Goal: Unclear

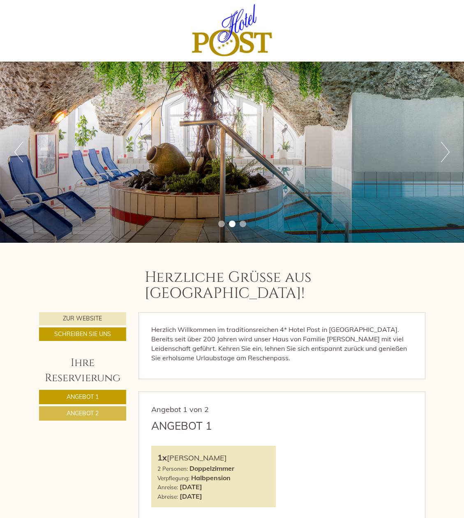
click at [62, 51] on div at bounding box center [232, 30] width 378 height 53
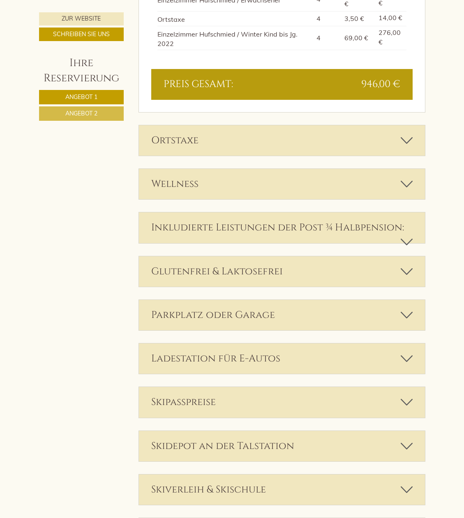
scroll to position [1235, 0]
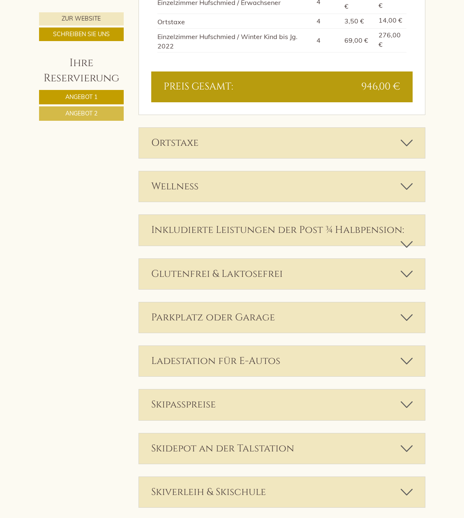
click at [407, 238] on icon at bounding box center [407, 245] width 12 height 14
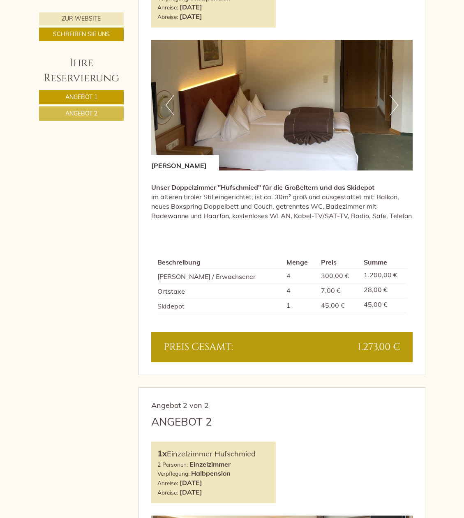
scroll to position [494, 0]
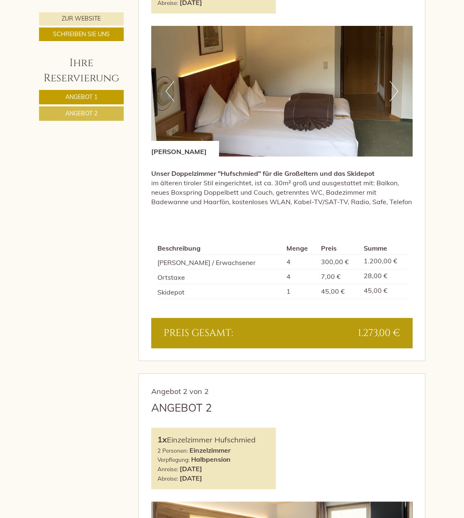
click at [96, 96] on span "Angebot 1" at bounding box center [81, 96] width 32 height 7
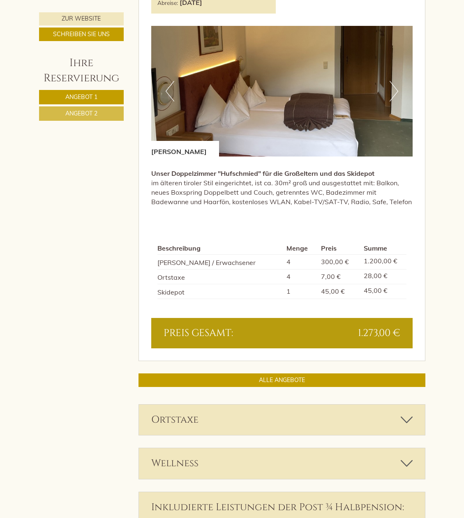
scroll to position [376, 0]
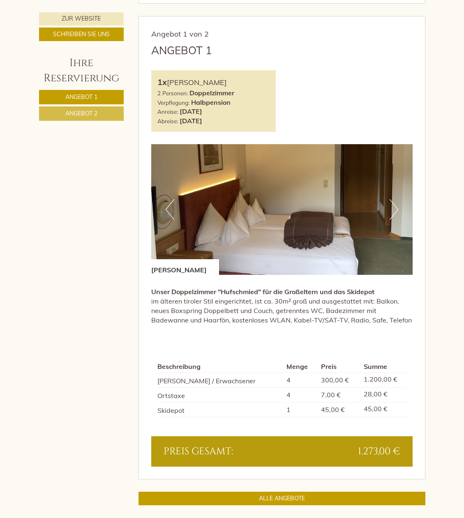
click at [96, 96] on span "Angebot 1" at bounding box center [81, 96] width 32 height 7
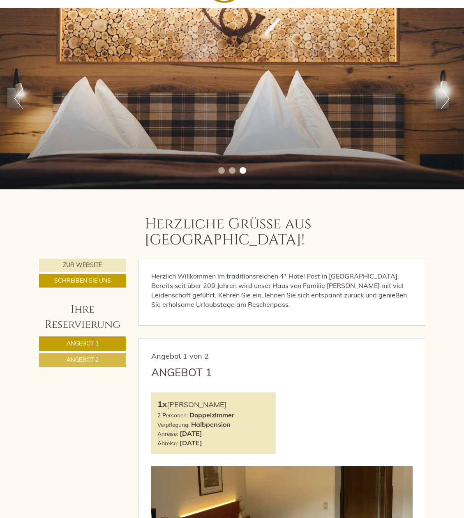
scroll to position [51, 0]
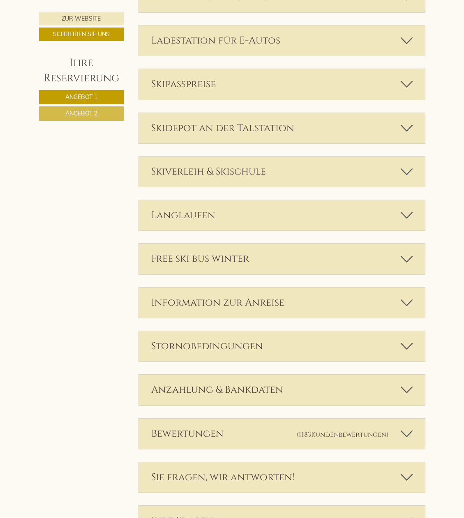
scroll to position [1563, 0]
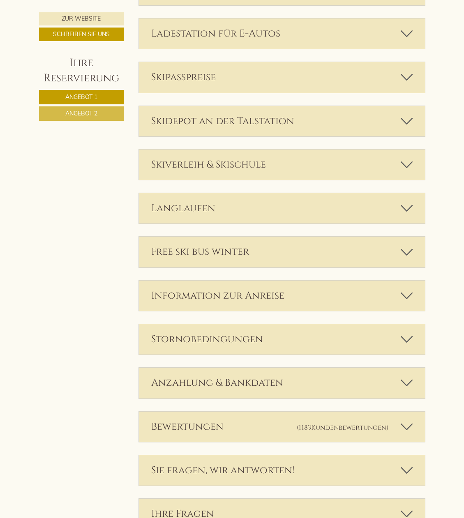
click at [408, 333] on icon at bounding box center [407, 340] width 12 height 14
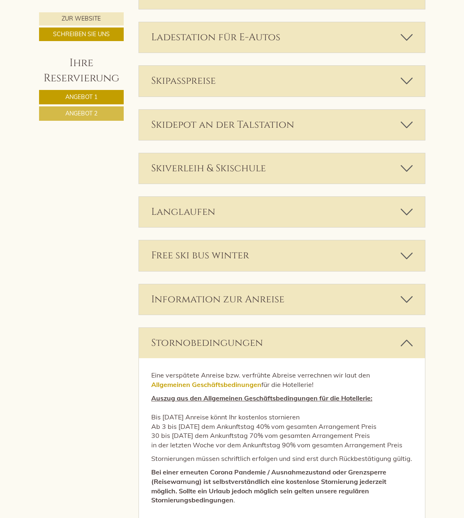
scroll to position [1553, 0]
